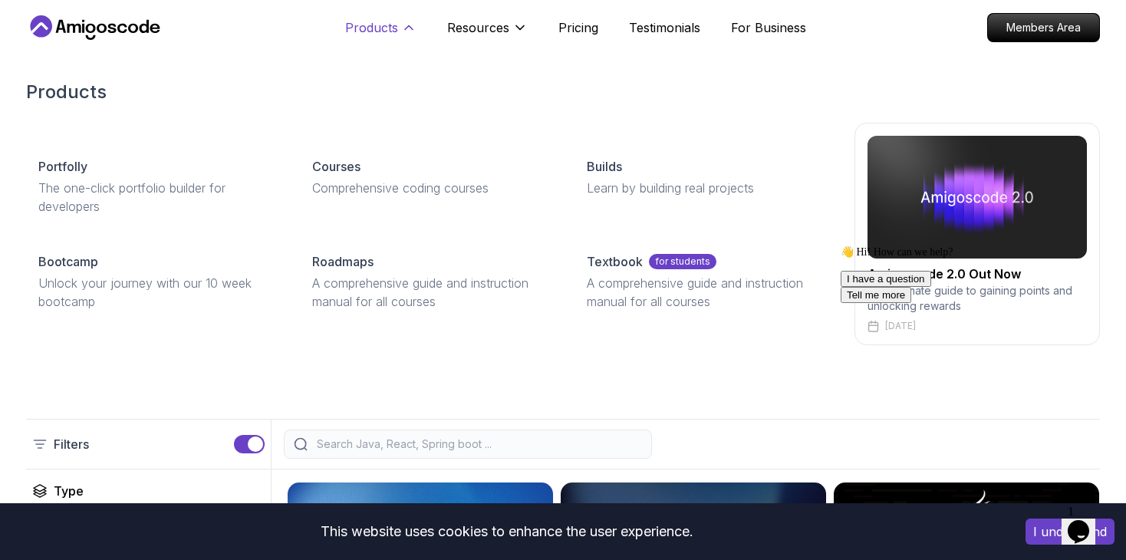
click at [371, 31] on p "Products" at bounding box center [371, 27] width 53 height 18
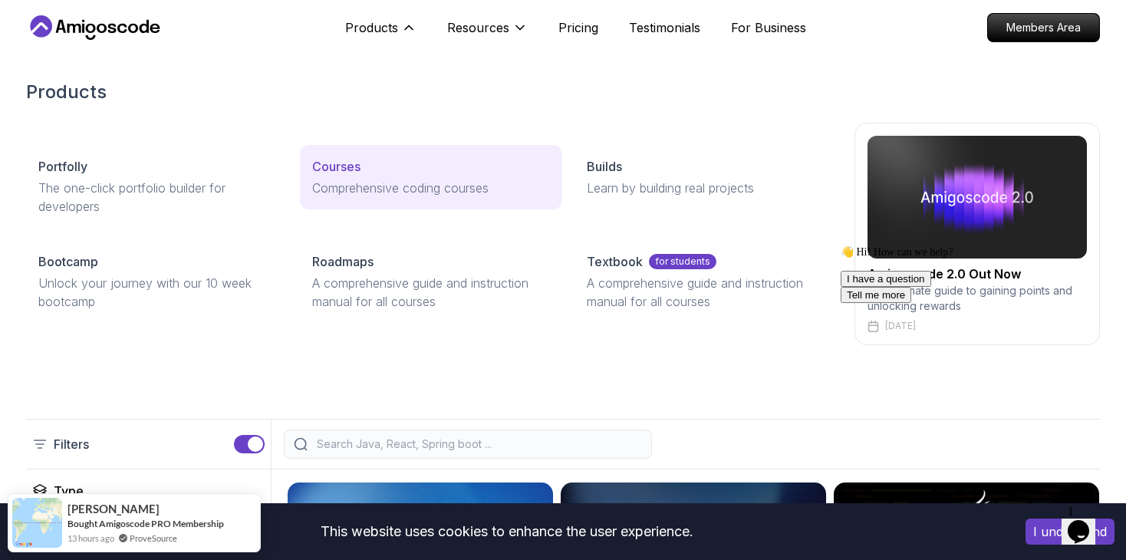
click at [349, 165] on p "Courses" at bounding box center [336, 166] width 48 height 18
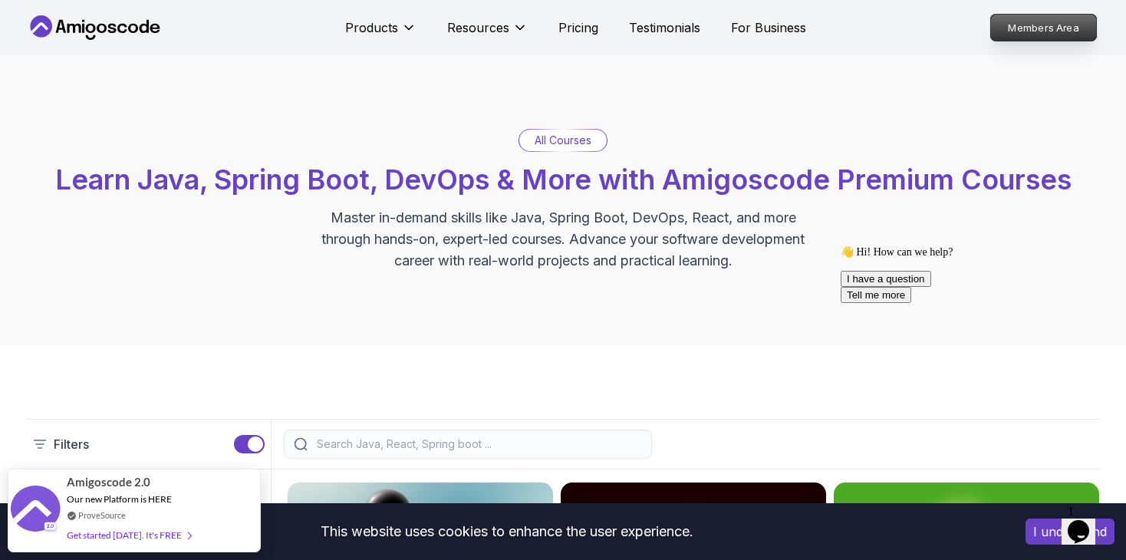
click at [1004, 39] on p "Members Area" at bounding box center [1044, 28] width 106 height 26
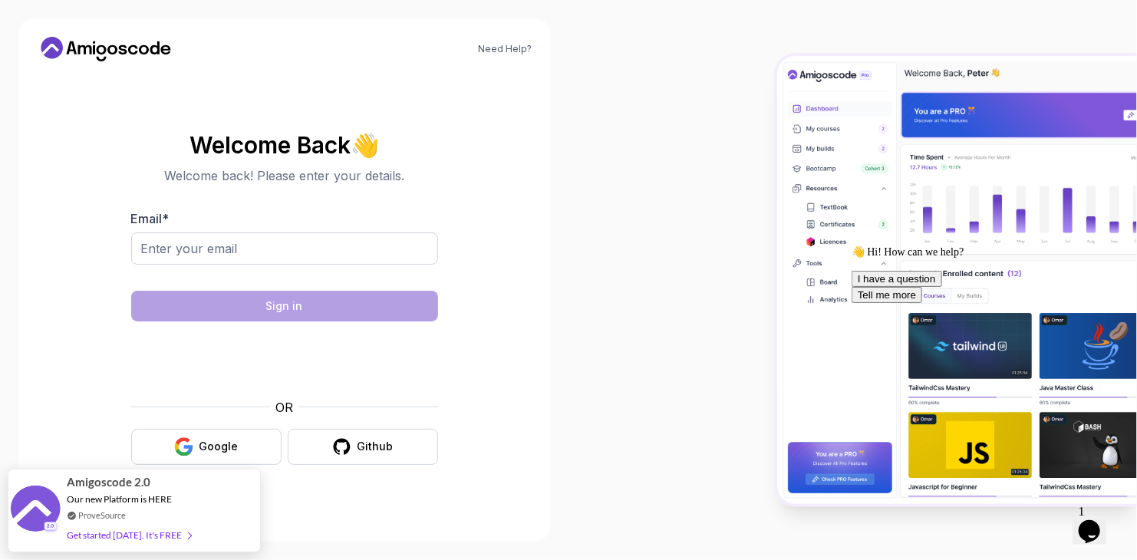
click at [525, 259] on section "Welcome Back 👋 Welcome back! Please enter your details. Email * Sign in OR Goog…" at bounding box center [284, 298] width 495 height 363
